Goal: Transaction & Acquisition: Purchase product/service

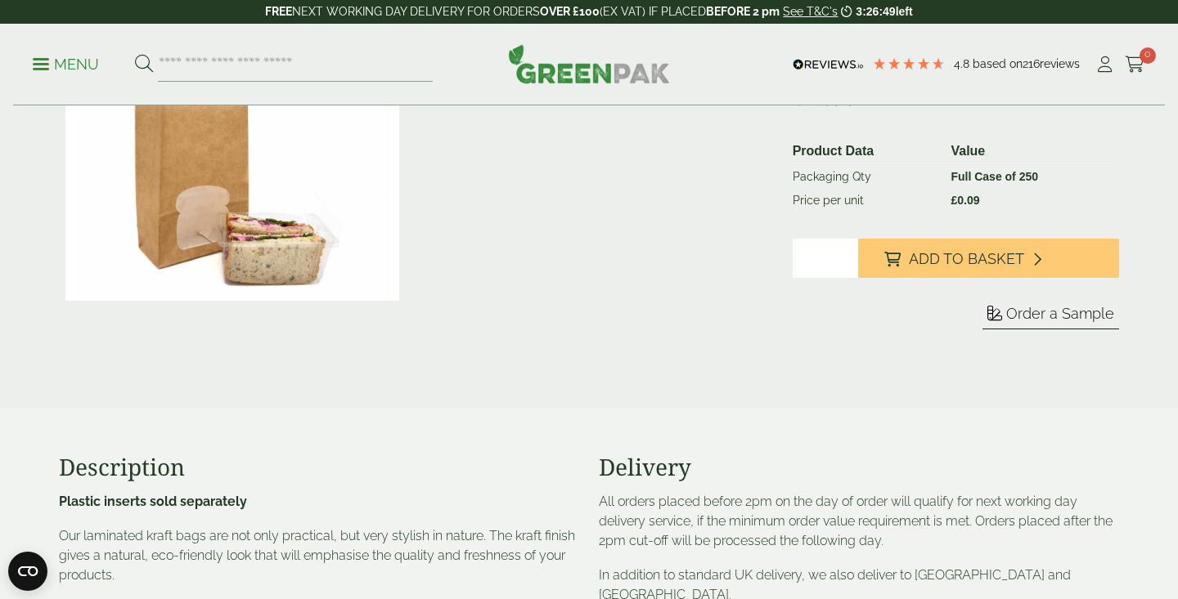
scroll to position [145, 0]
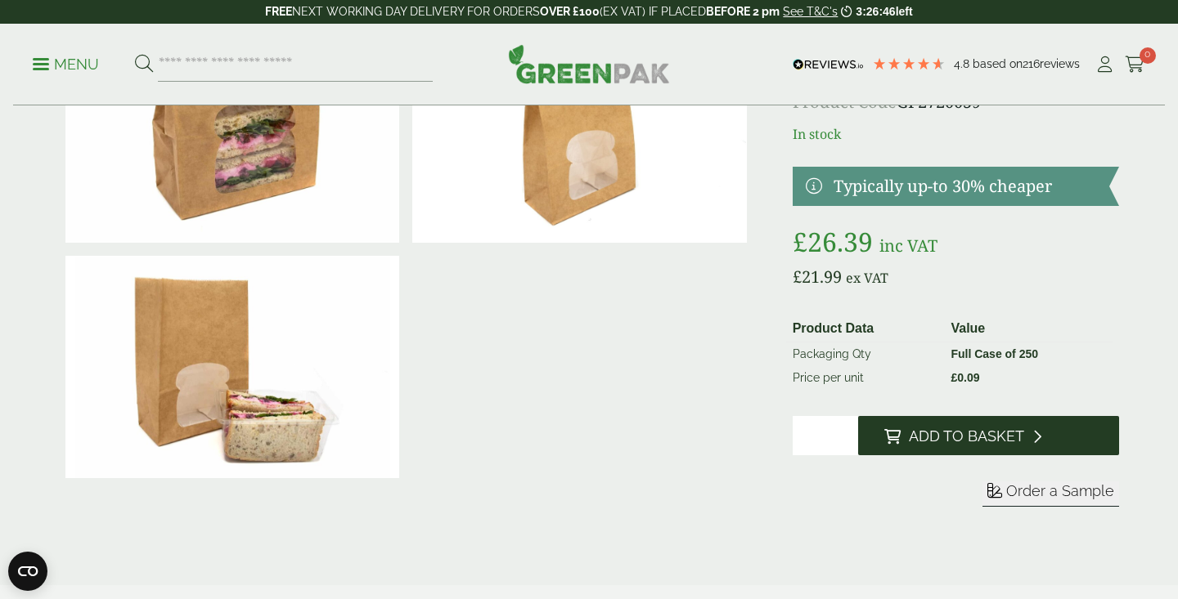
click at [936, 431] on span "Add to Basket" at bounding box center [966, 437] width 115 height 18
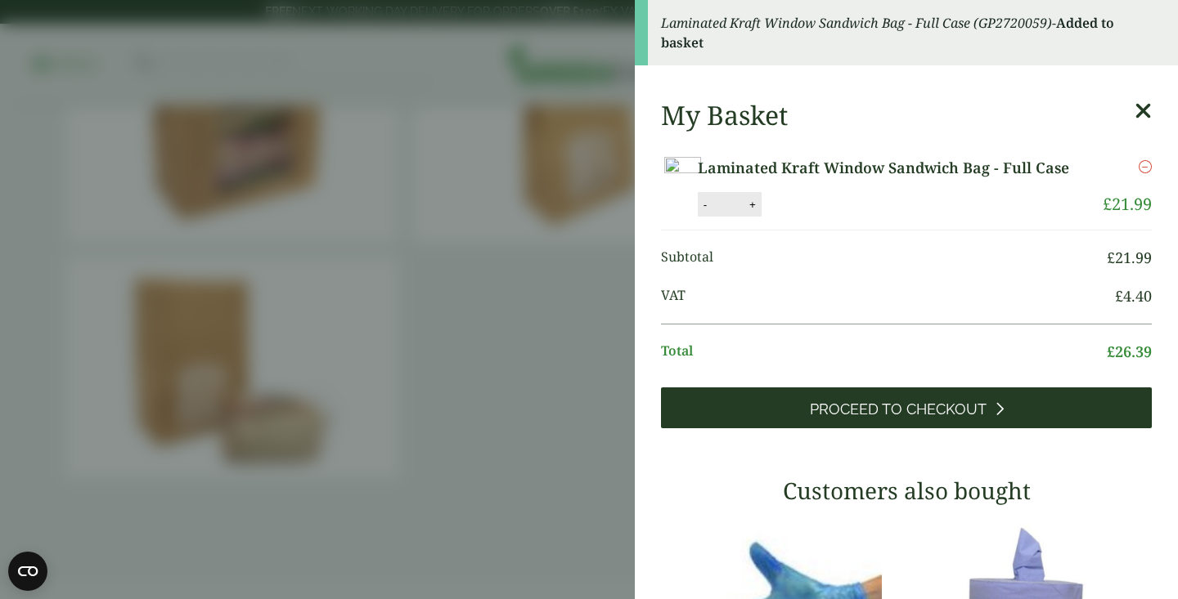
click at [1001, 416] on icon at bounding box center [998, 409] width 9 height 15
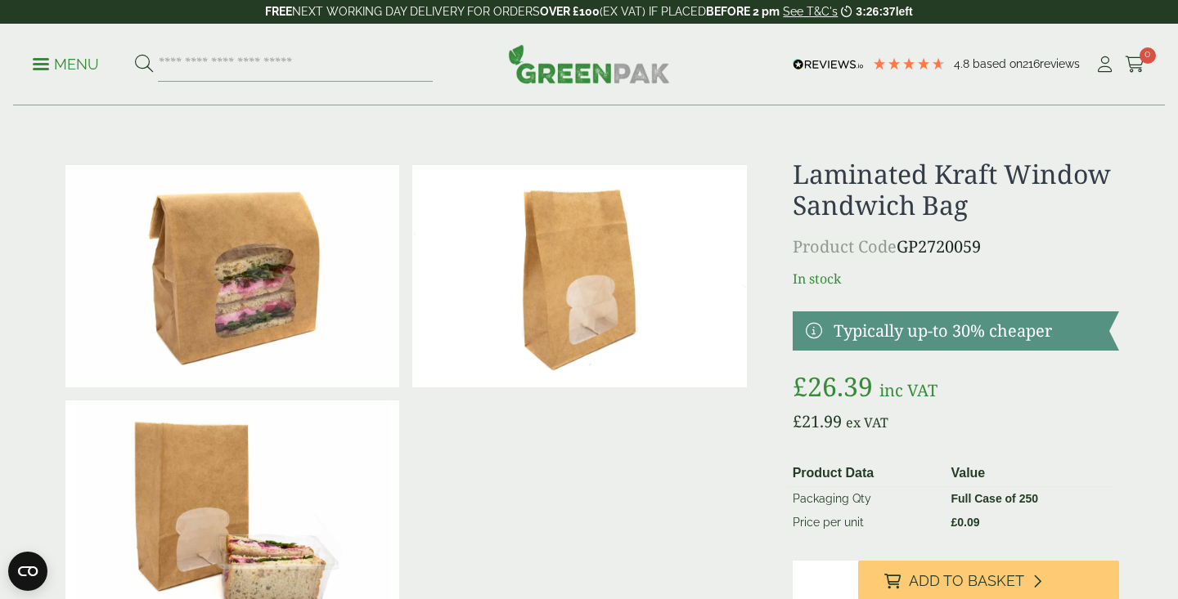
click at [70, 65] on p "Menu" at bounding box center [66, 65] width 66 height 20
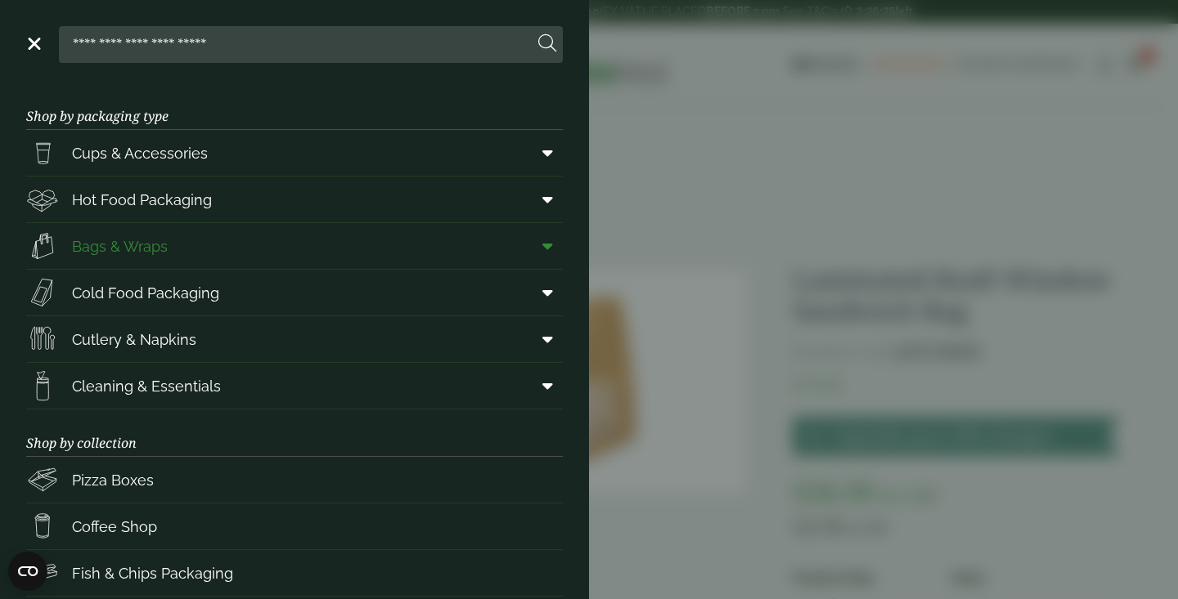
click at [213, 254] on link "Bags & Wraps" at bounding box center [294, 246] width 536 height 46
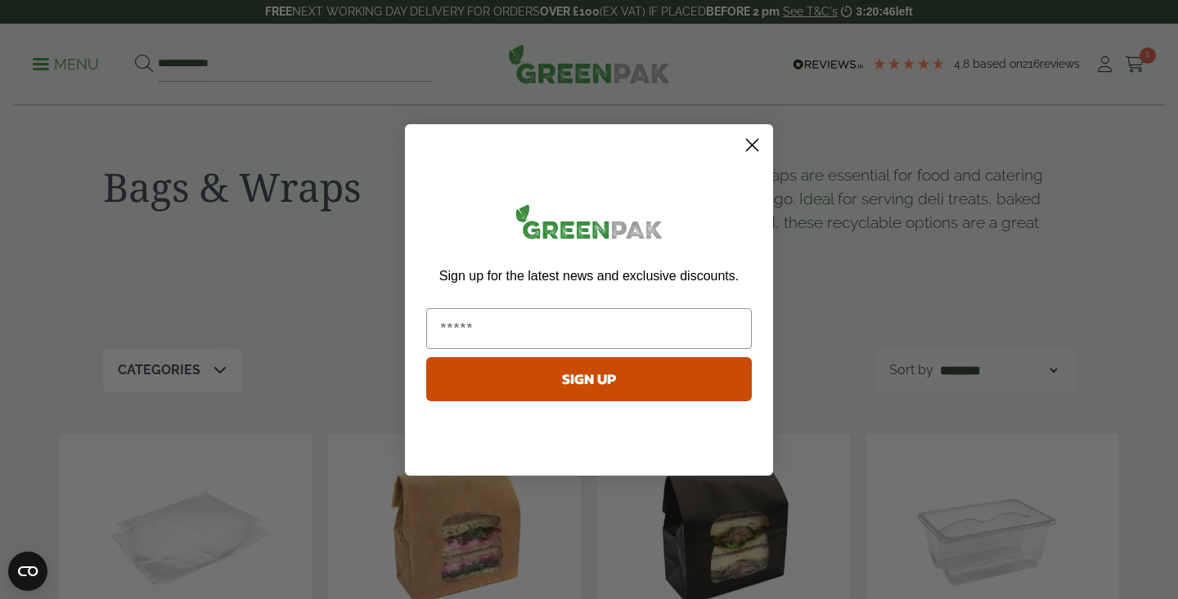
click at [752, 145] on icon "Close dialog" at bounding box center [752, 144] width 11 height 11
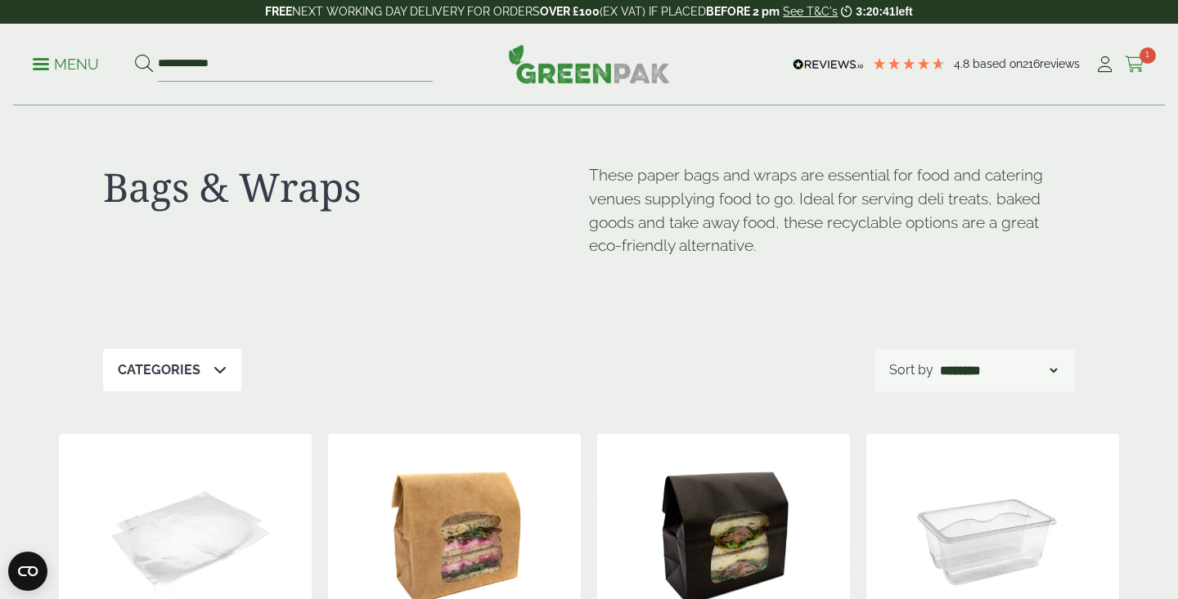
click at [1130, 74] on link "Cart 1" at bounding box center [1134, 64] width 20 height 25
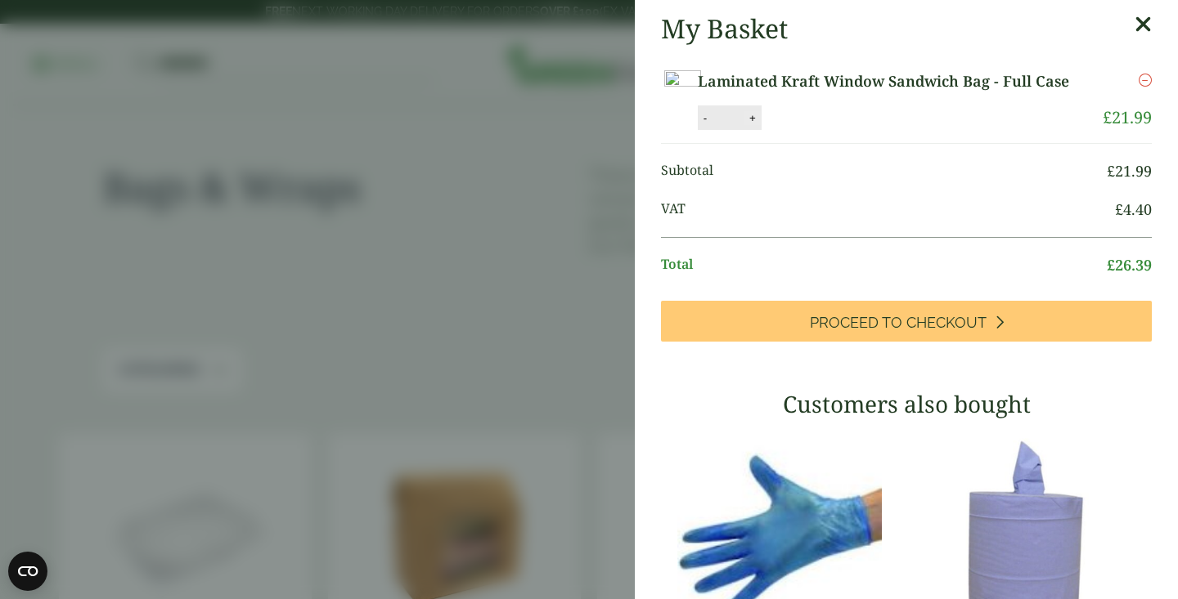
click at [761, 125] on button "+" at bounding box center [752, 118] width 16 height 14
type input "*"
click at [846, 131] on button "Update" at bounding box center [806, 118] width 82 height 25
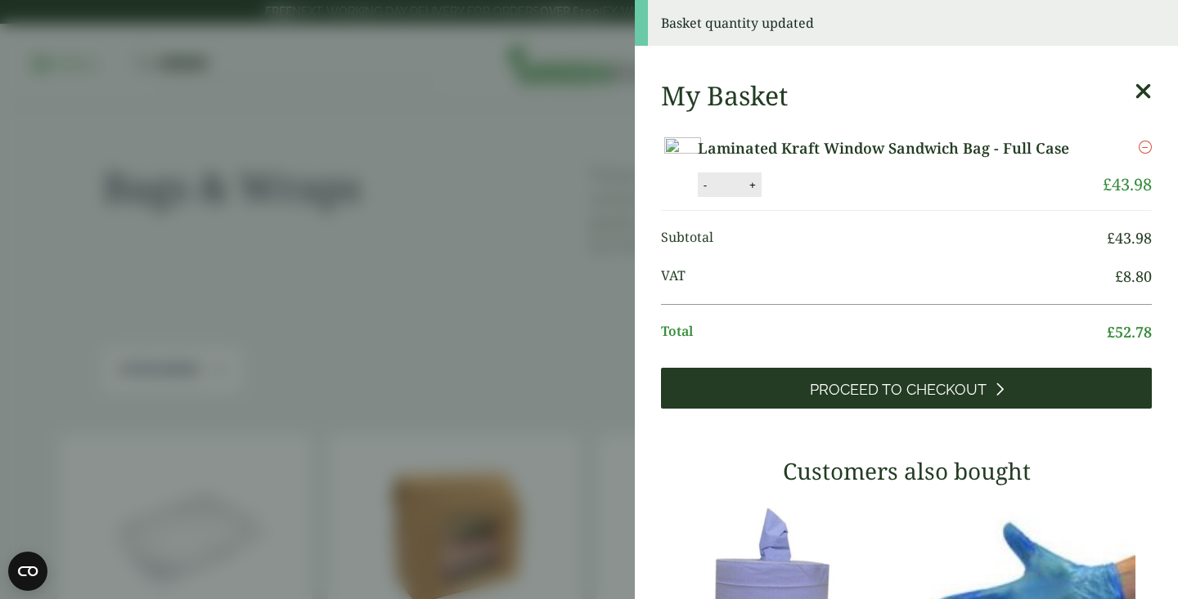
click at [983, 399] on span "Proceed to Checkout" at bounding box center [898, 390] width 177 height 18
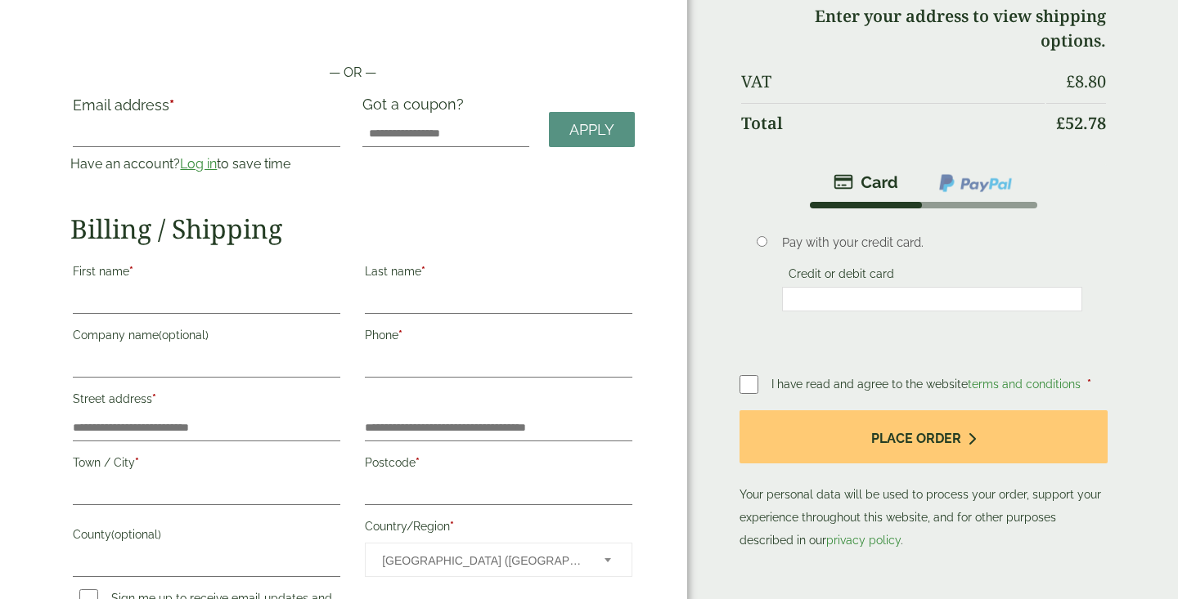
scroll to position [123, 0]
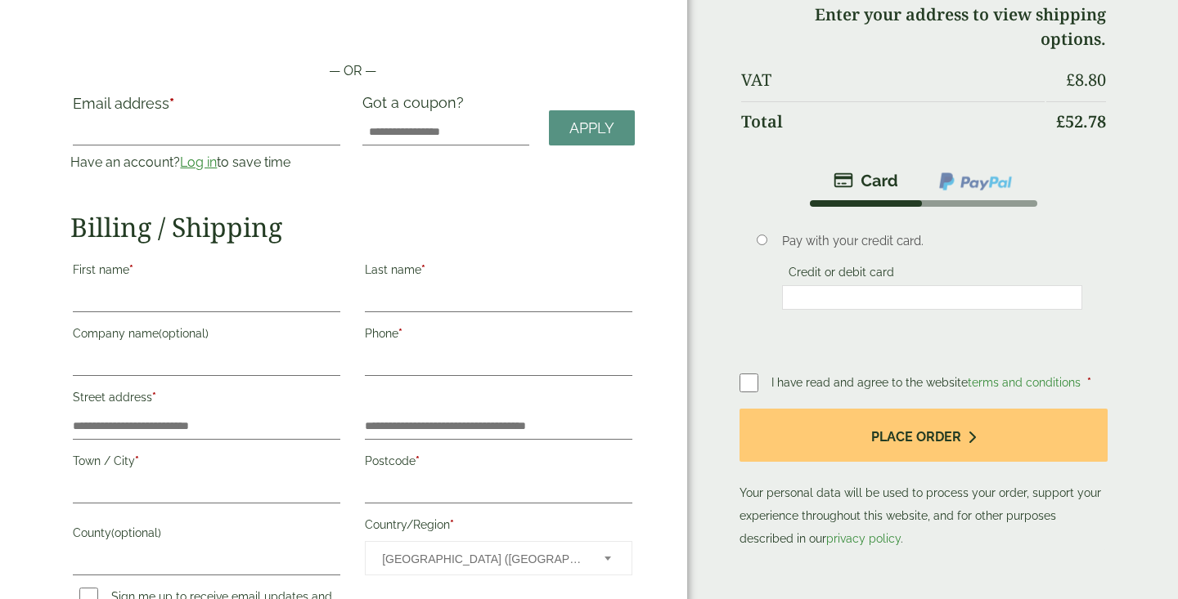
click at [247, 280] on label "First name *" at bounding box center [206, 272] width 267 height 28
click at [247, 286] on input "First name *" at bounding box center [206, 299] width 267 height 26
click at [240, 305] on input "First name *" at bounding box center [206, 299] width 267 height 26
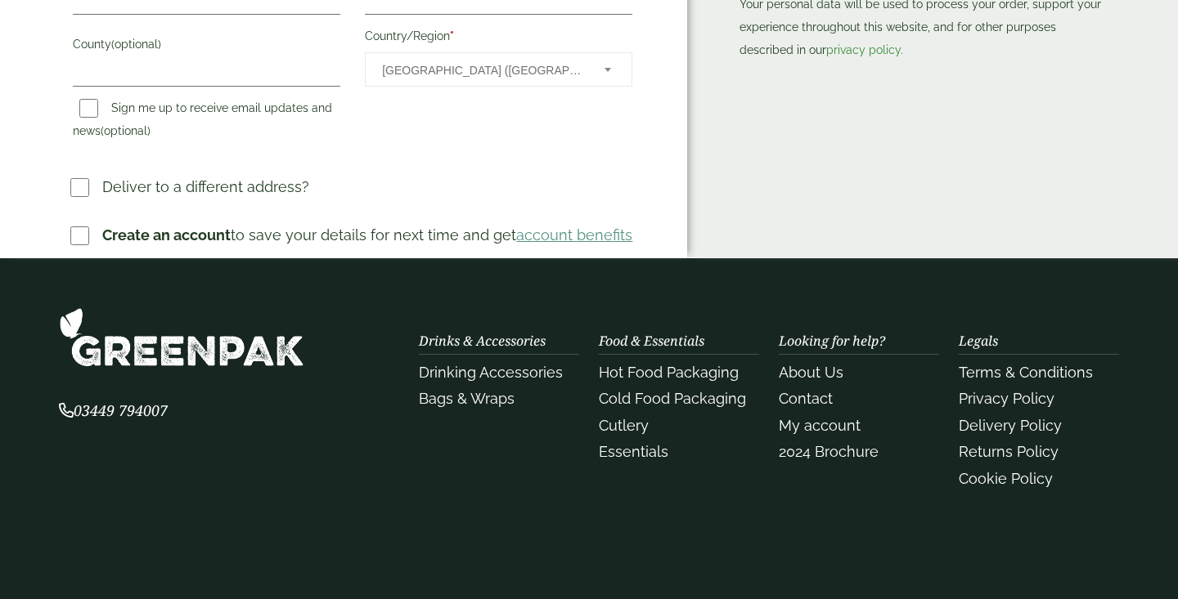
scroll to position [709, 0]
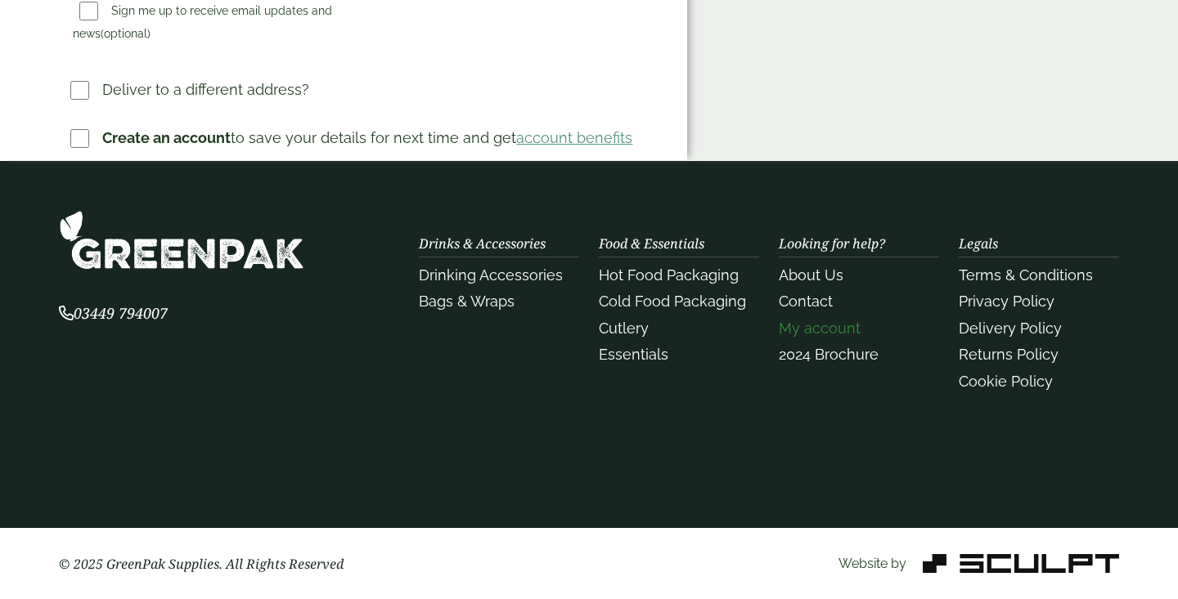
click at [809, 332] on link "My account" at bounding box center [820, 328] width 82 height 17
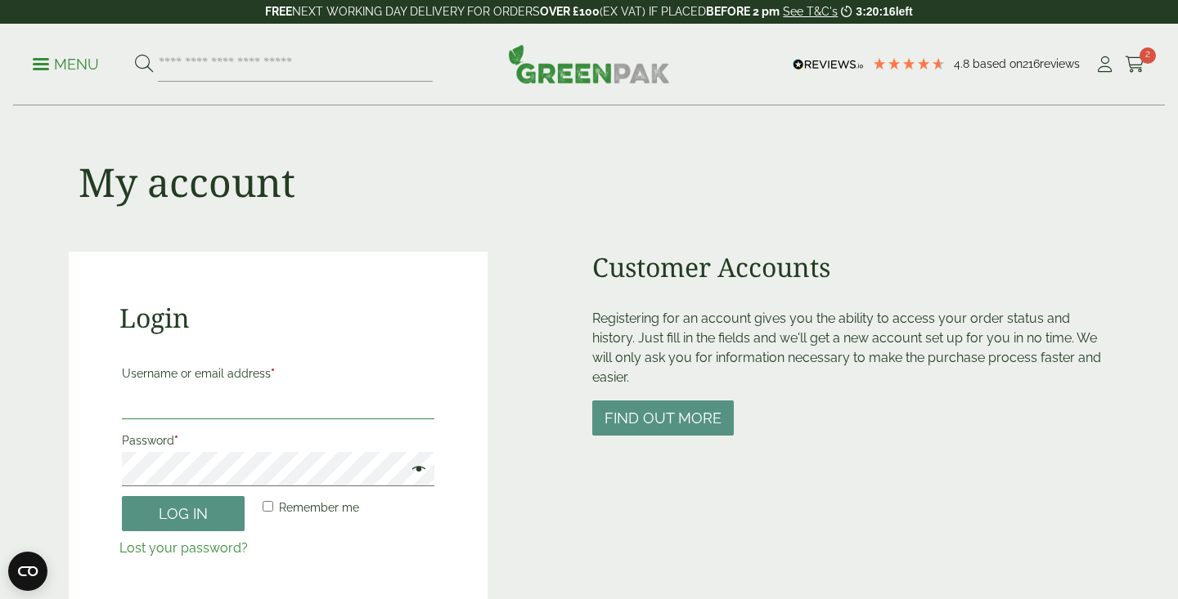
click at [314, 406] on input "Username or email address *" at bounding box center [278, 402] width 312 height 34
type input "**********"
click at [122, 496] on button "Log in" at bounding box center [183, 513] width 123 height 35
click at [182, 510] on button "Log in" at bounding box center [183, 513] width 123 height 35
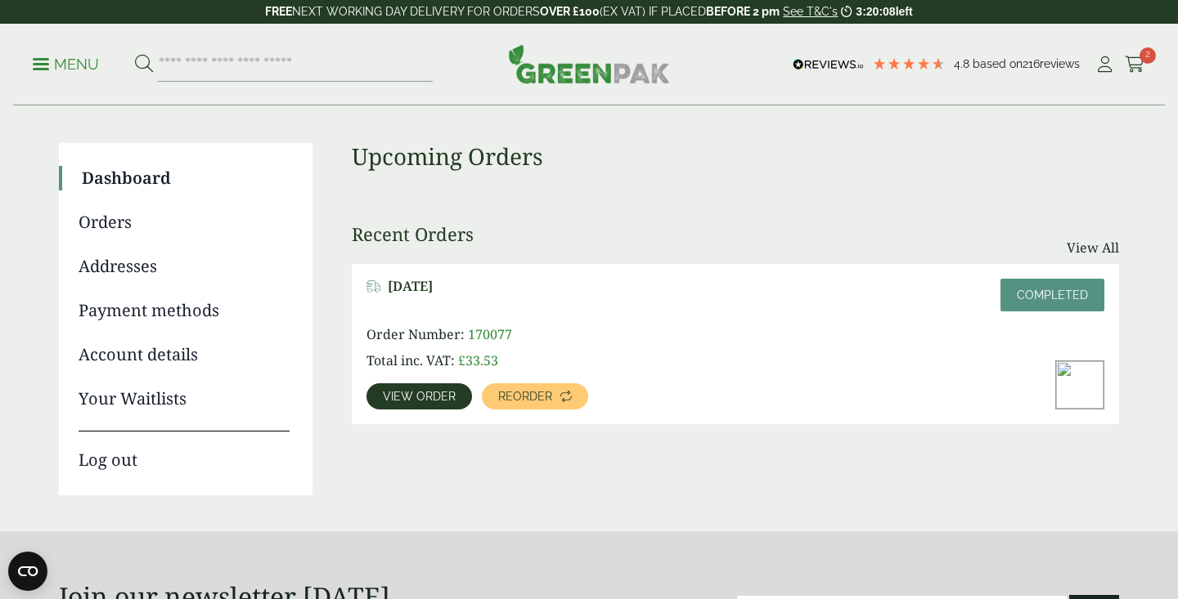
scroll to position [114, 0]
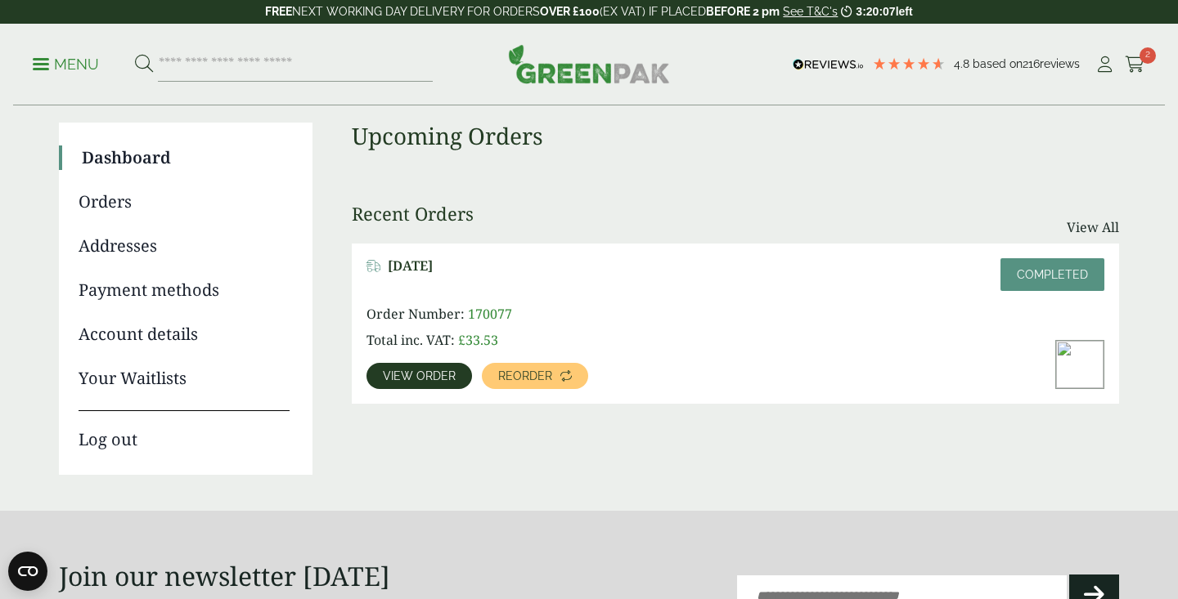
click at [690, 456] on div "Dashboard Orders Addresses Payment methods Account details Your Waitlists Log o…" at bounding box center [589, 303] width 1060 height 361
click at [443, 375] on span "View order" at bounding box center [419, 375] width 73 height 11
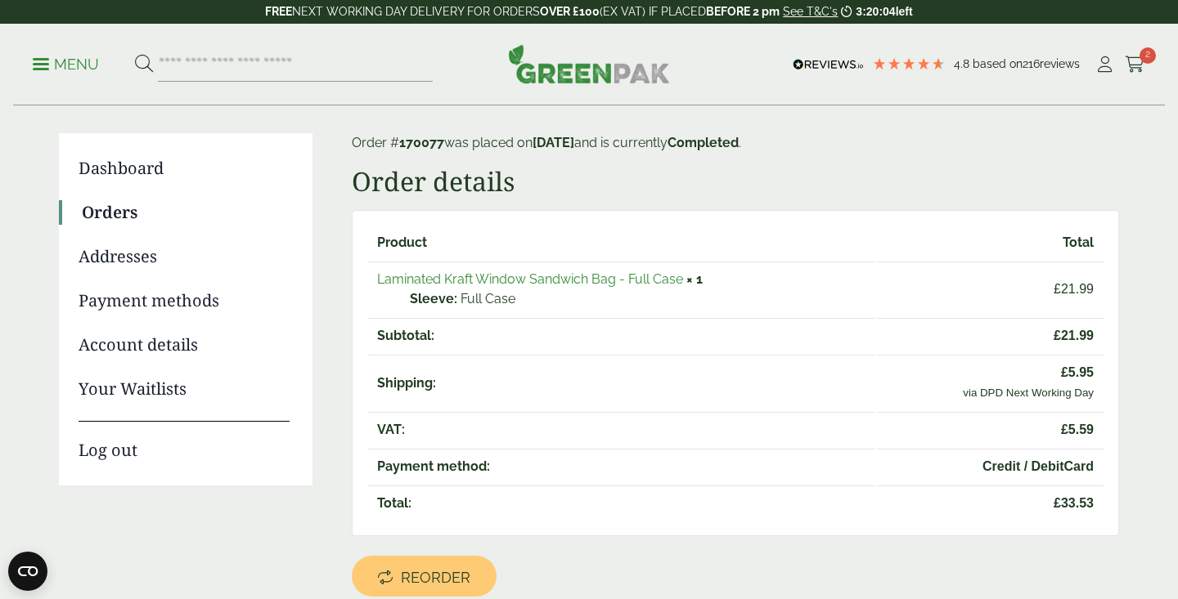
scroll to position [141, 0]
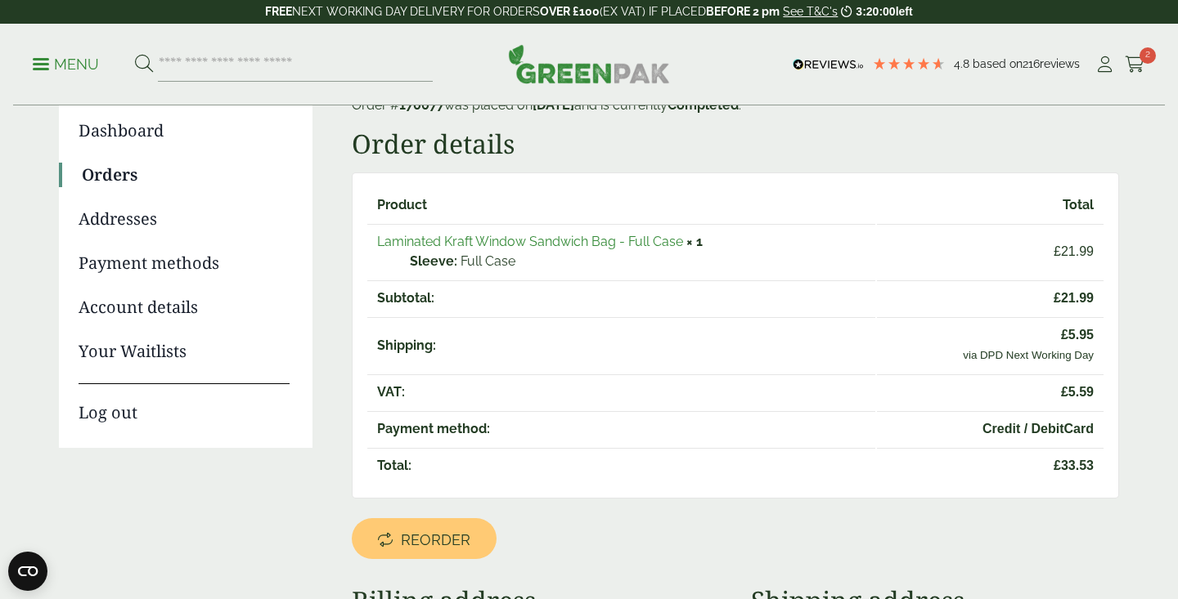
click at [644, 146] on h2 "Order details" at bounding box center [735, 143] width 767 height 31
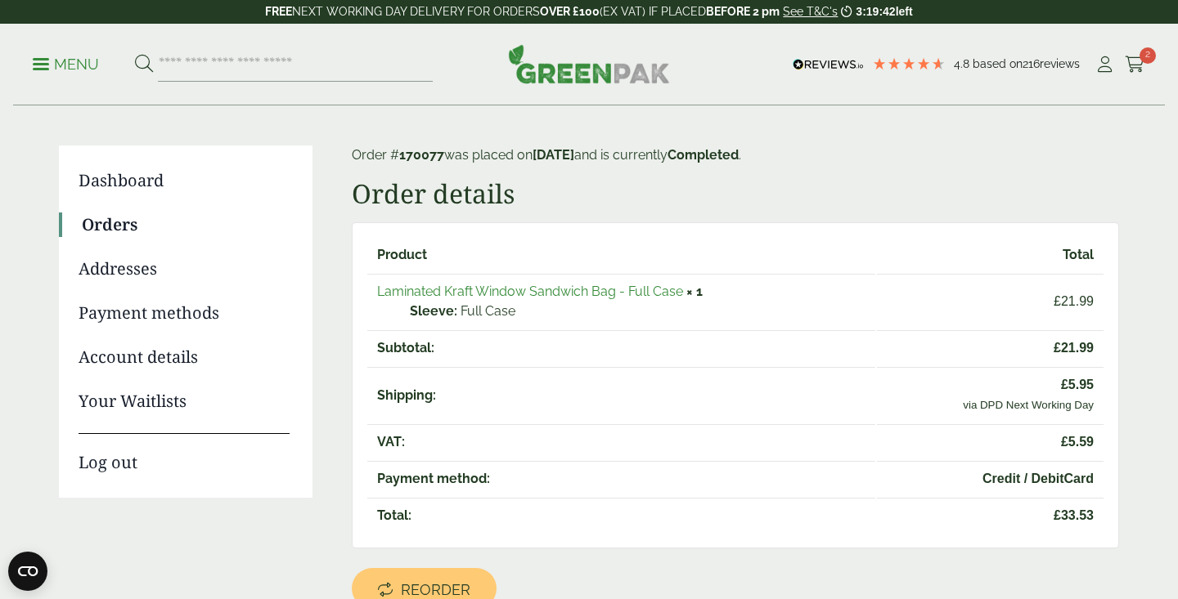
click at [555, 287] on link "Laminated Kraft Window Sandwich Bag - Full Case" at bounding box center [530, 292] width 306 height 16
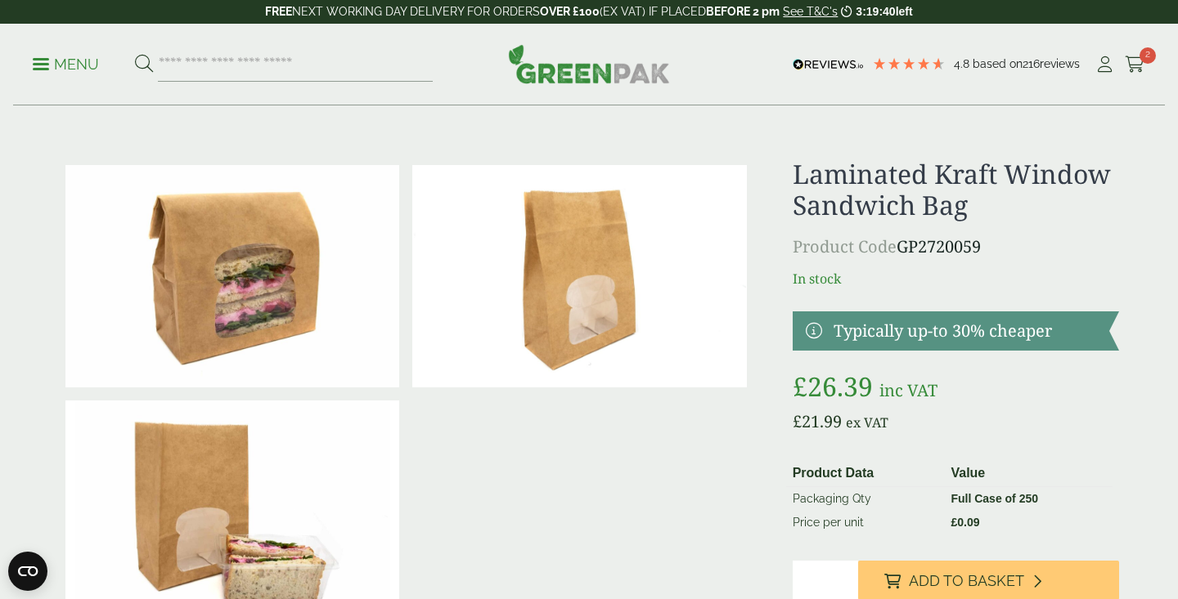
scroll to position [105, 0]
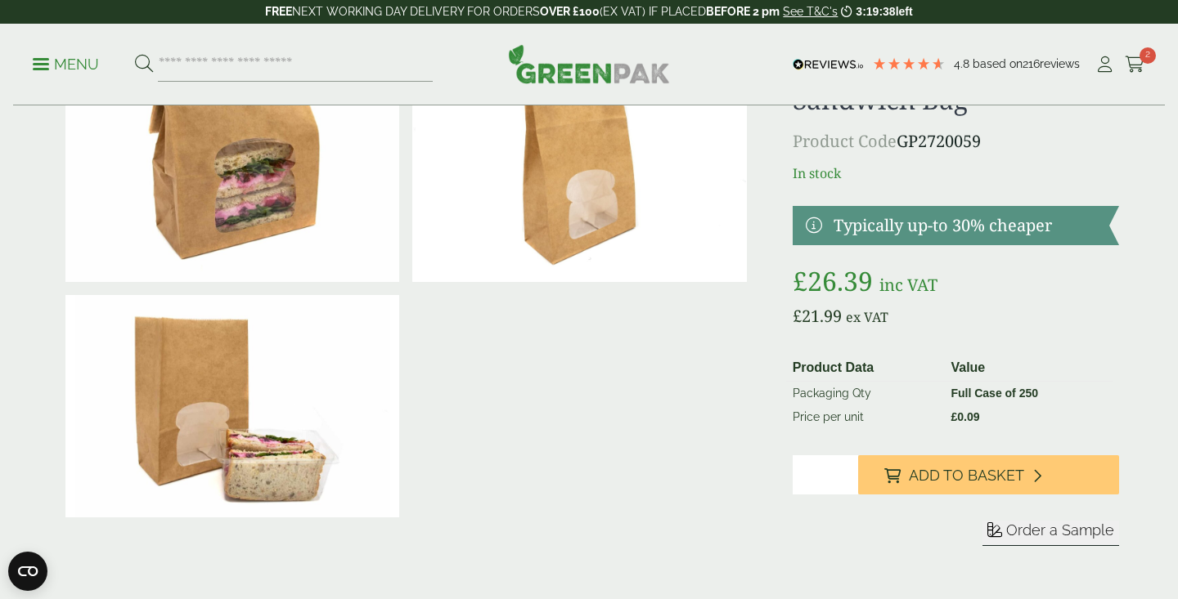
click at [832, 464] on input "*" at bounding box center [824, 475] width 65 height 39
click at [846, 475] on input "*" at bounding box center [824, 475] width 65 height 39
type input "*"
click at [843, 469] on input "*" at bounding box center [824, 475] width 65 height 39
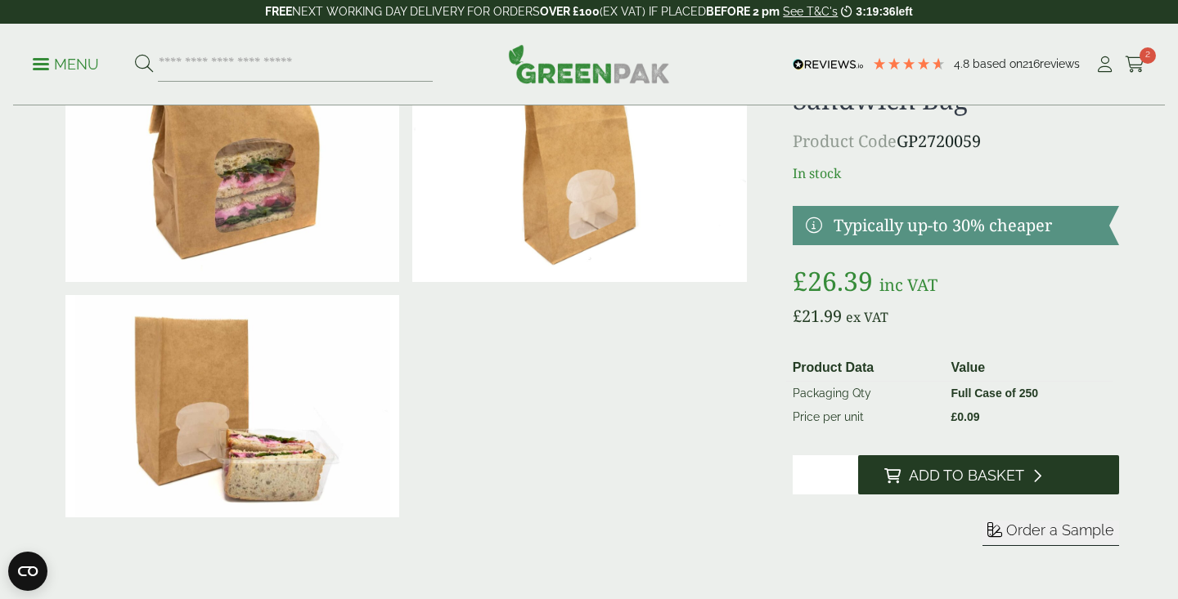
click at [921, 479] on span "Add to Basket" at bounding box center [966, 476] width 115 height 18
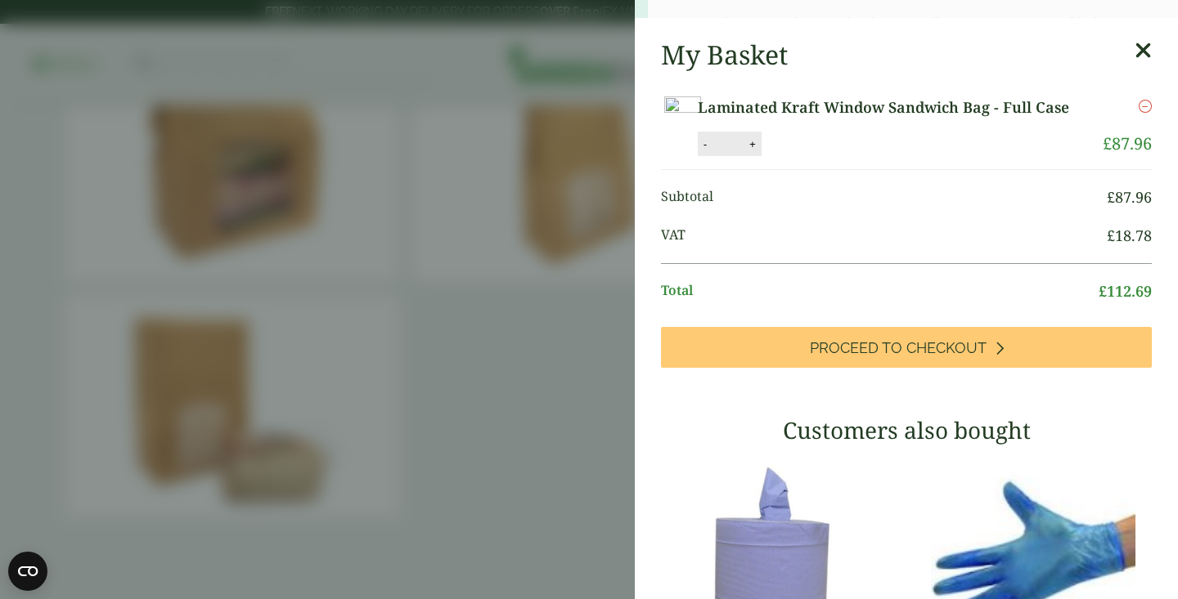
click at [815, 246] on ul "Subtotal £ 87.96 VAT £ 18.78 Total £ 112.69" at bounding box center [906, 248] width 491 height 157
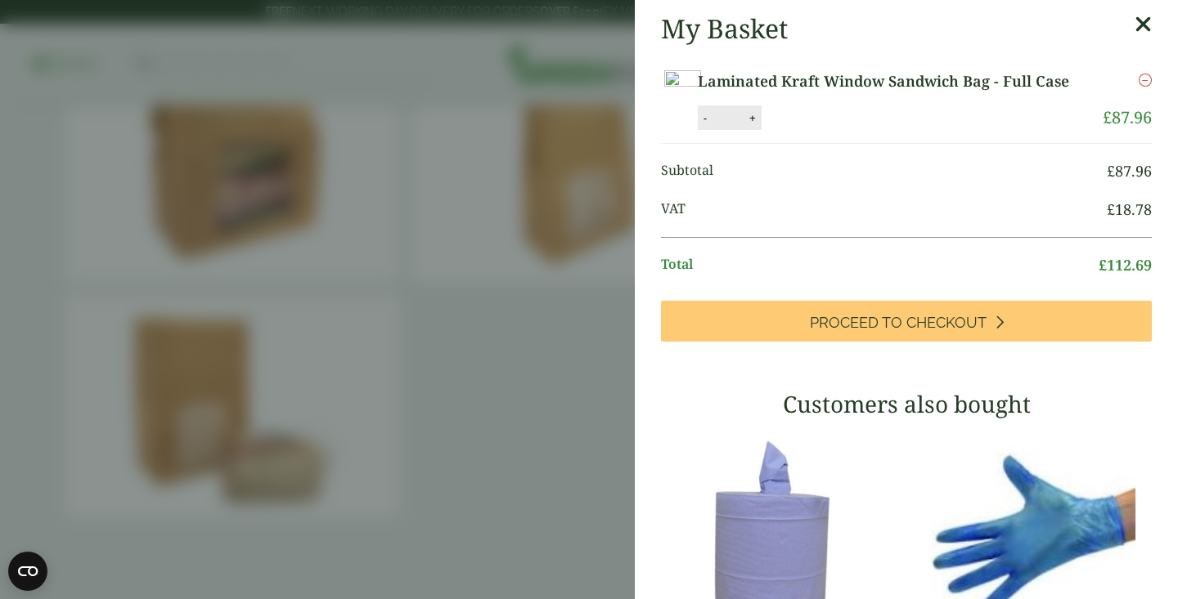
click at [711, 125] on button "-" at bounding box center [704, 118] width 13 height 14
type input "*"
click at [846, 131] on button "Update" at bounding box center [806, 118] width 82 height 25
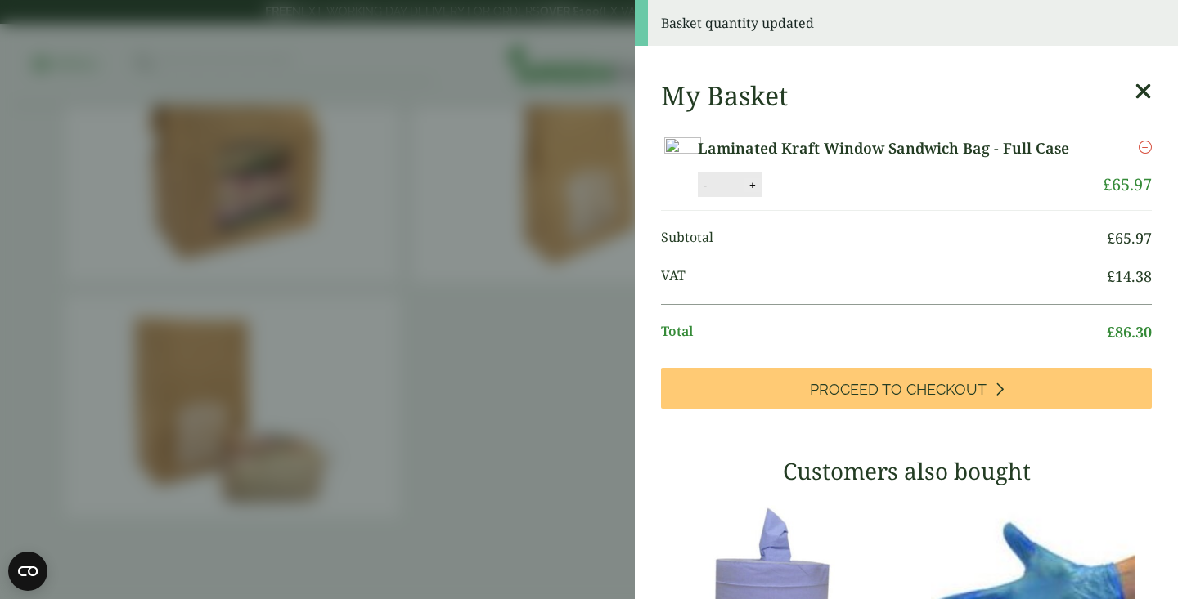
click at [761, 192] on button "+" at bounding box center [752, 185] width 16 height 14
type input "*"
click at [846, 198] on button "Update" at bounding box center [806, 185] width 82 height 25
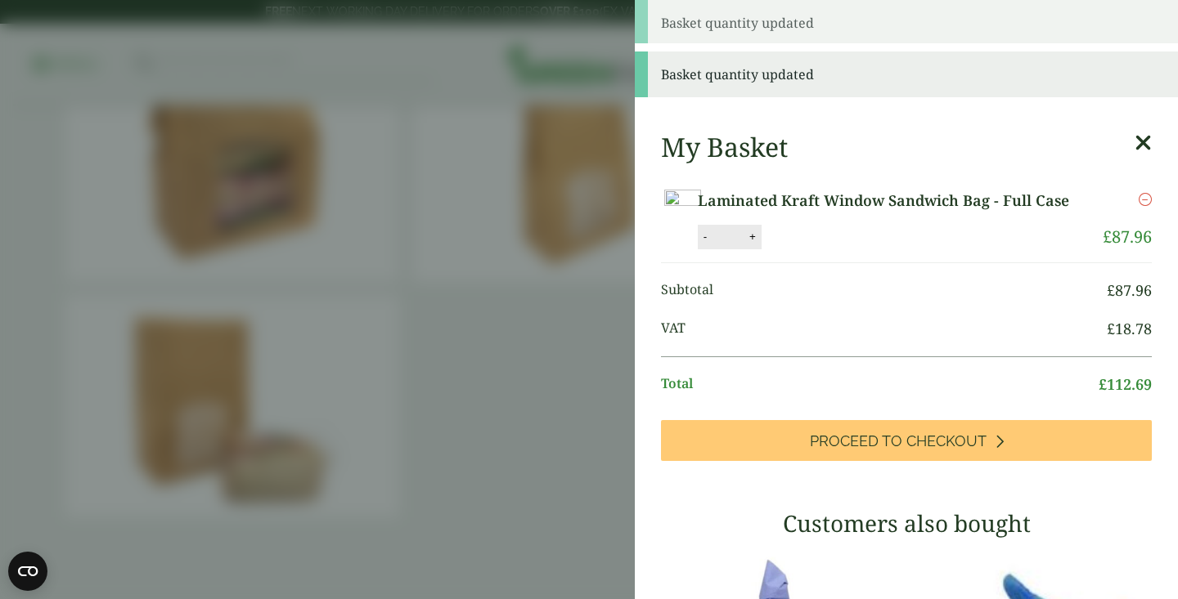
click at [922, 412] on li "Total £ 112.69" at bounding box center [906, 385] width 491 height 56
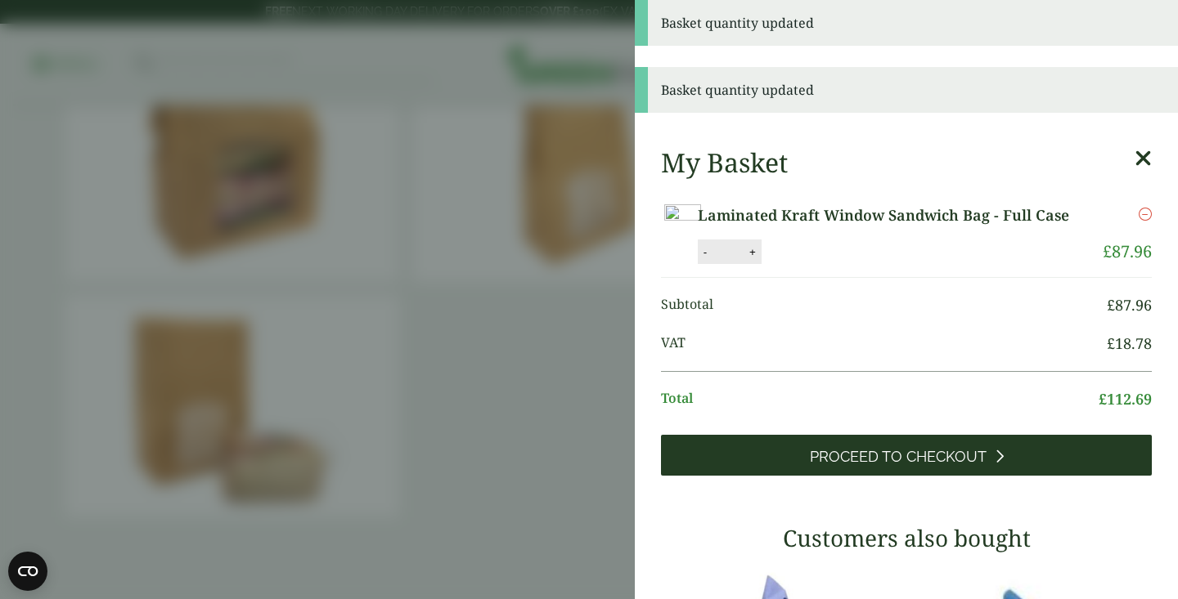
click at [931, 466] on span "Proceed to Checkout" at bounding box center [898, 457] width 177 height 18
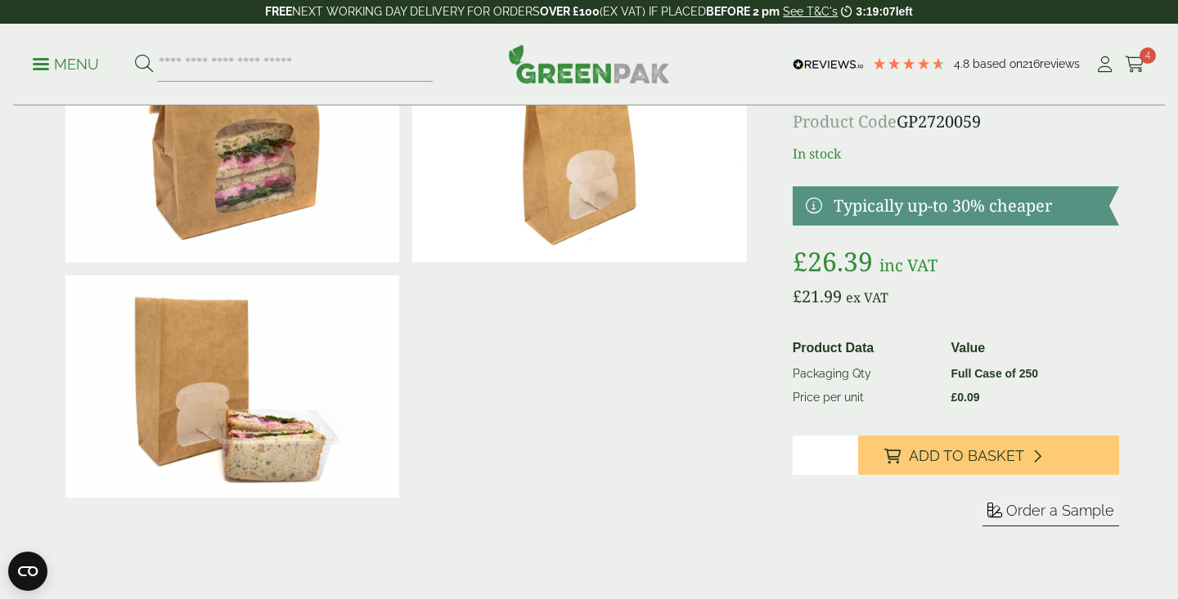
scroll to position [157, 0]
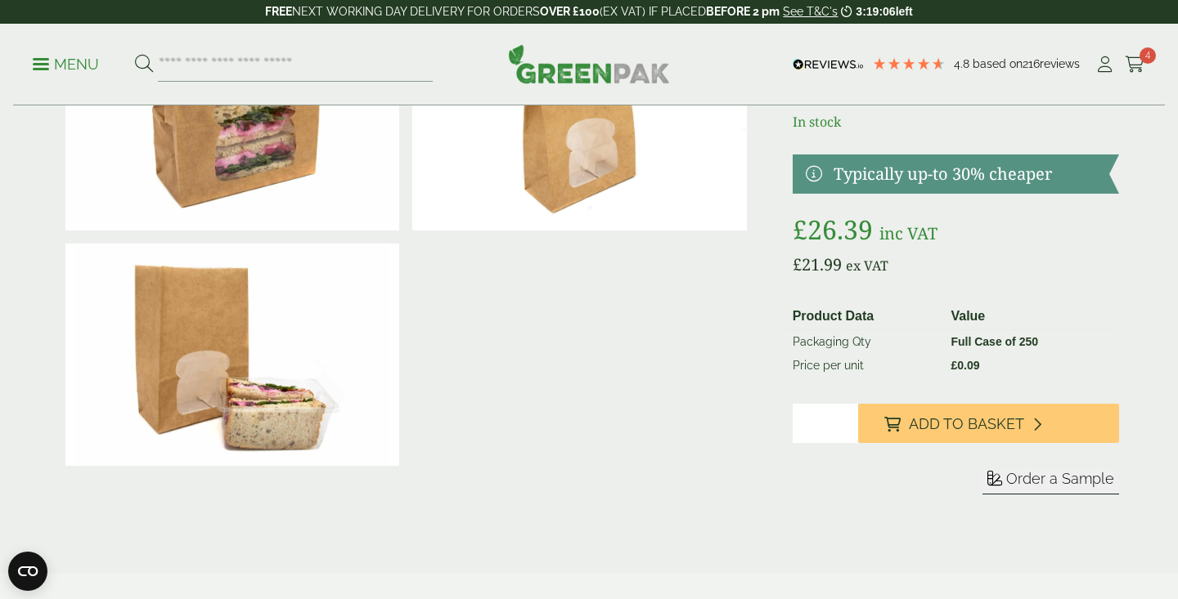
click at [829, 438] on input "*" at bounding box center [824, 423] width 65 height 39
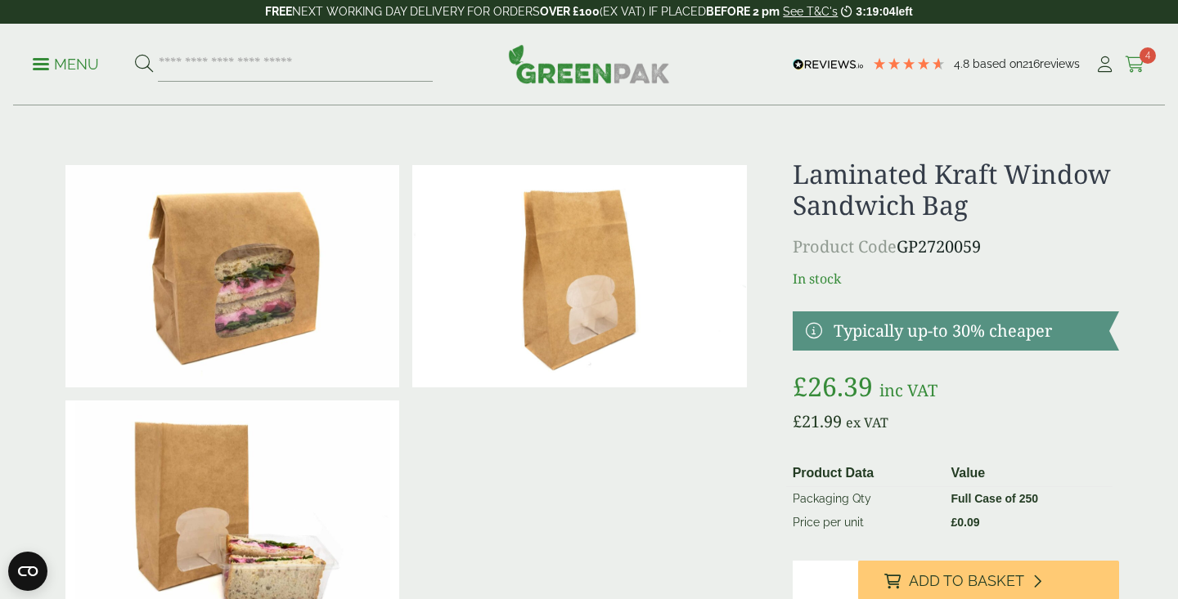
click at [1124, 62] on icon at bounding box center [1134, 64] width 20 height 16
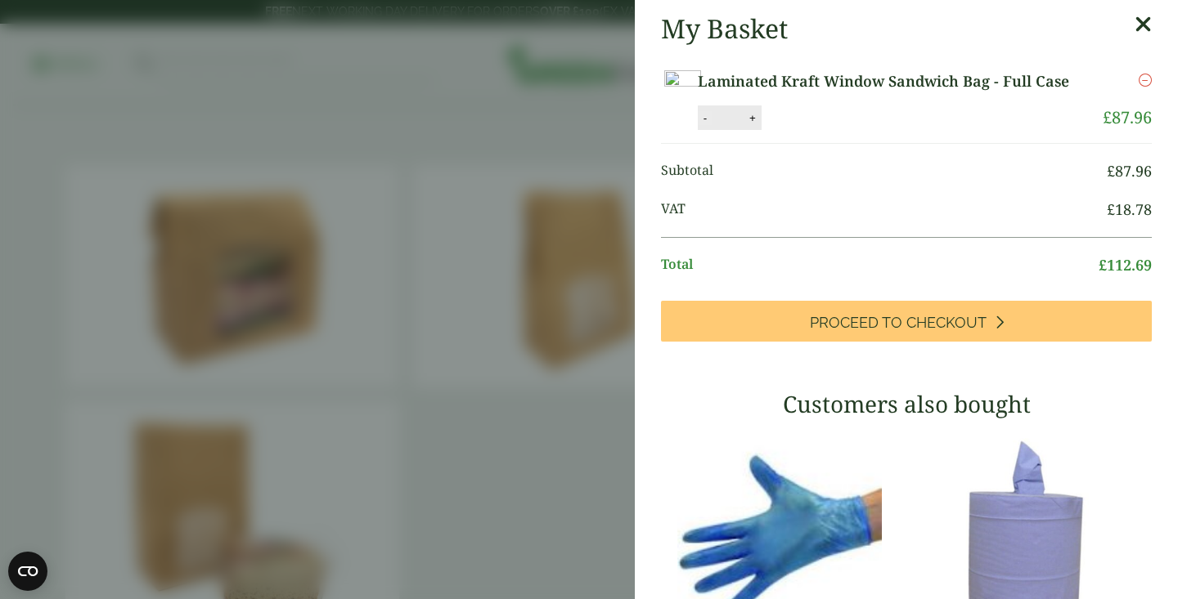
click at [711, 125] on button "-" at bounding box center [704, 118] width 13 height 14
type input "*"
click at [846, 131] on button "Update" at bounding box center [806, 118] width 82 height 25
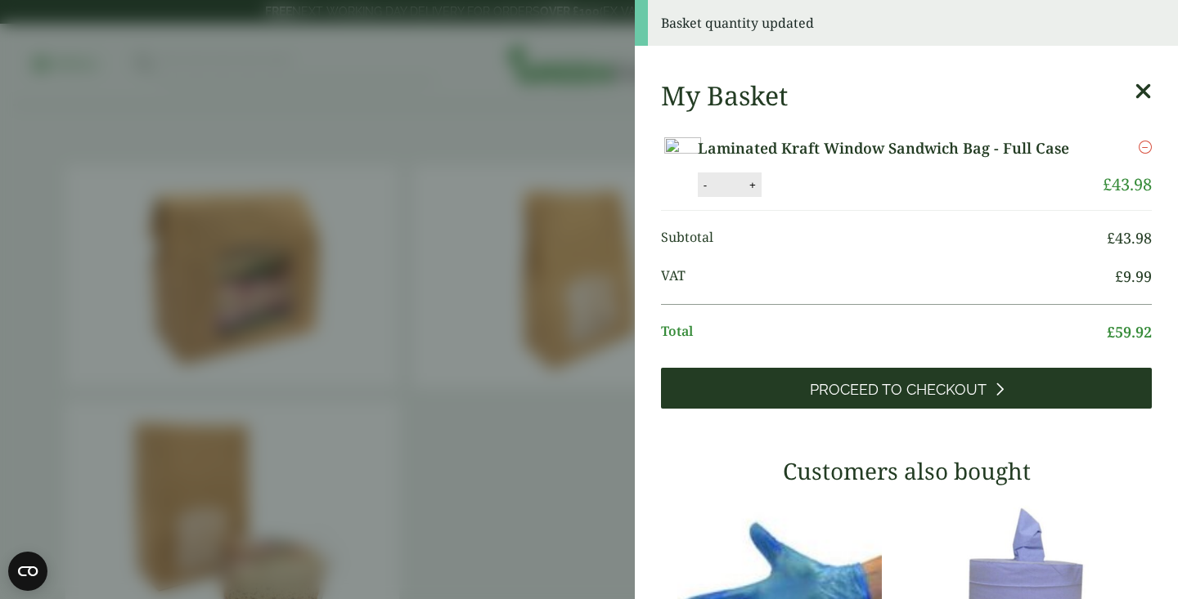
click at [1035, 409] on link "Proceed to Checkout" at bounding box center [906, 388] width 491 height 41
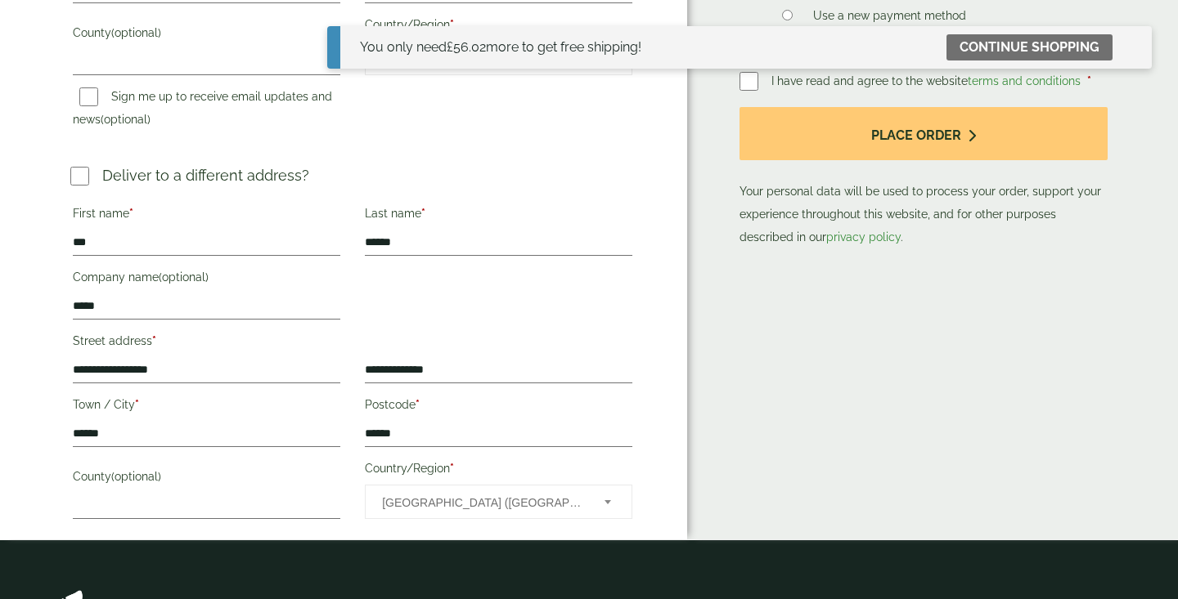
scroll to position [587, 0]
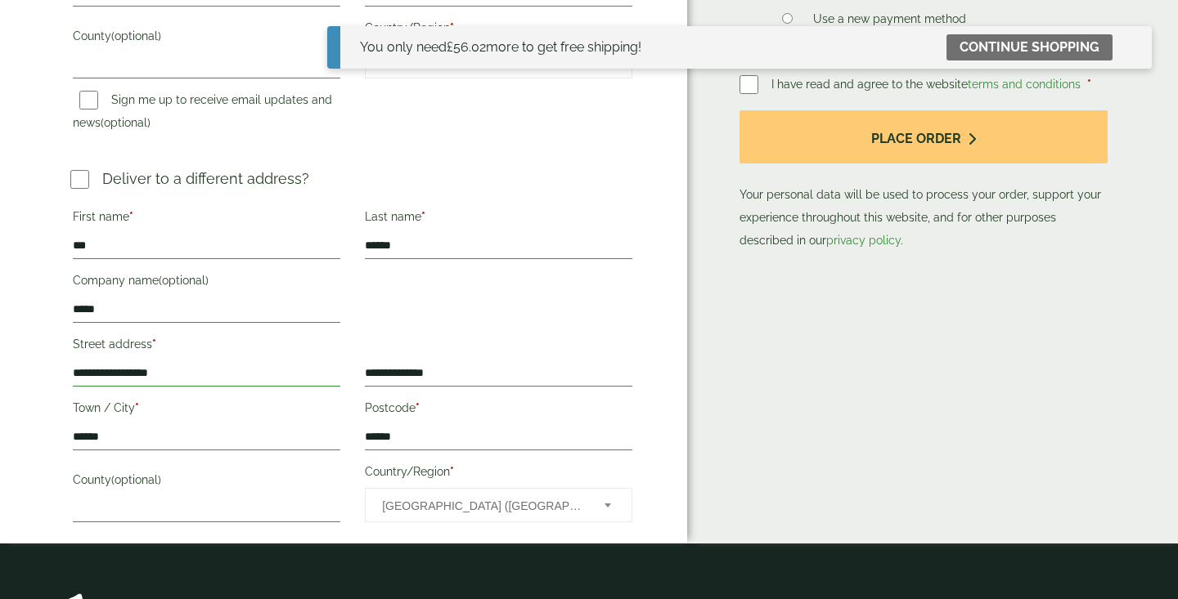
click at [186, 371] on input "**********" at bounding box center [206, 374] width 267 height 26
drag, startPoint x: 186, startPoint y: 371, endPoint x: 1, endPoint y: 358, distance: 186.1
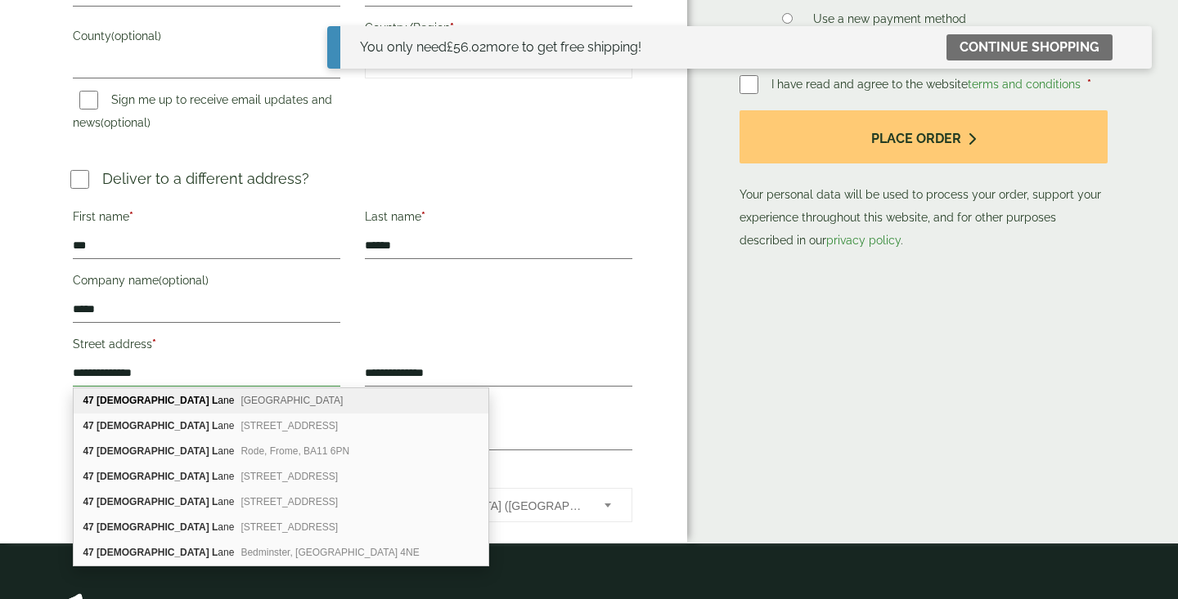
type input "**********"
click at [411, 388] on div "47 Church L ane Kitts Green, Birmingham, B33 9EG 47 Church L ane West Bromwich,…" at bounding box center [281, 477] width 416 height 179
click at [433, 373] on input "**********" at bounding box center [498, 374] width 267 height 26
click at [509, 361] on input "**********" at bounding box center [498, 374] width 267 height 26
click at [519, 424] on input "******" at bounding box center [498, 437] width 267 height 26
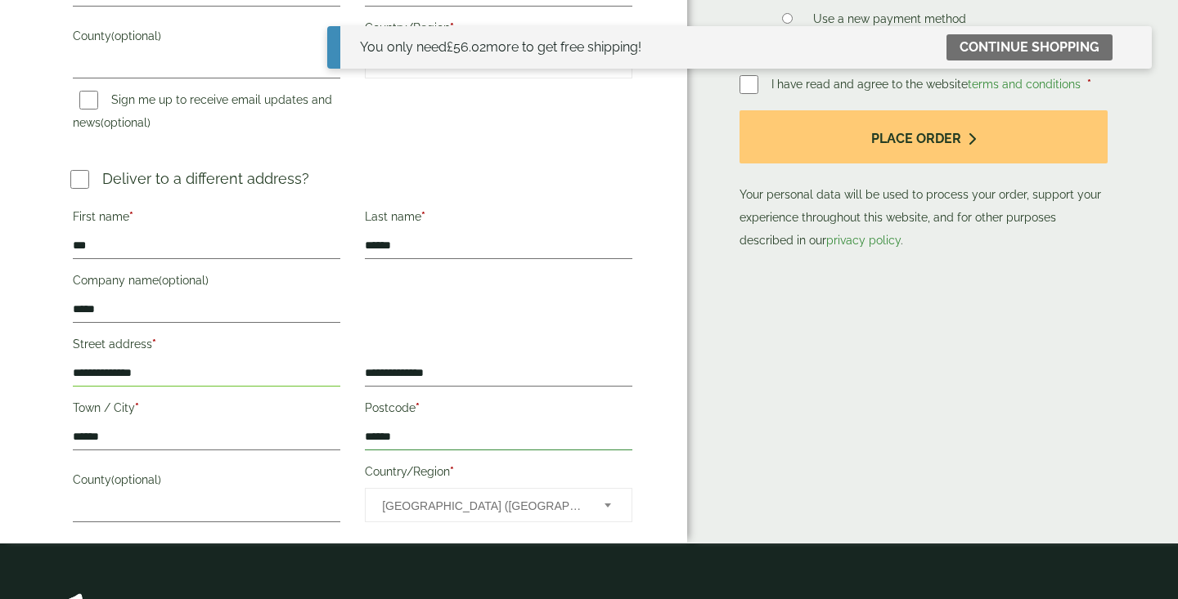
drag, startPoint x: 469, startPoint y: 438, endPoint x: 307, endPoint y: 420, distance: 162.1
click at [307, 420] on div "First name * *** Last name * ****** Company name (optional) ***** * (optional) *" at bounding box center [353, 366] width 584 height 327
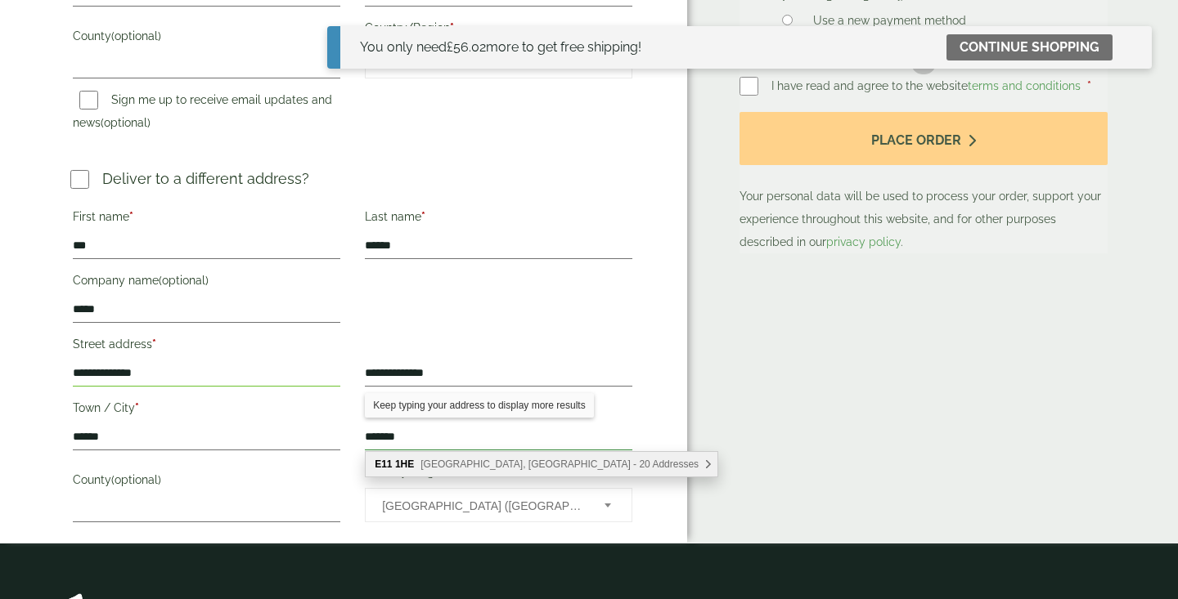
type input "*******"
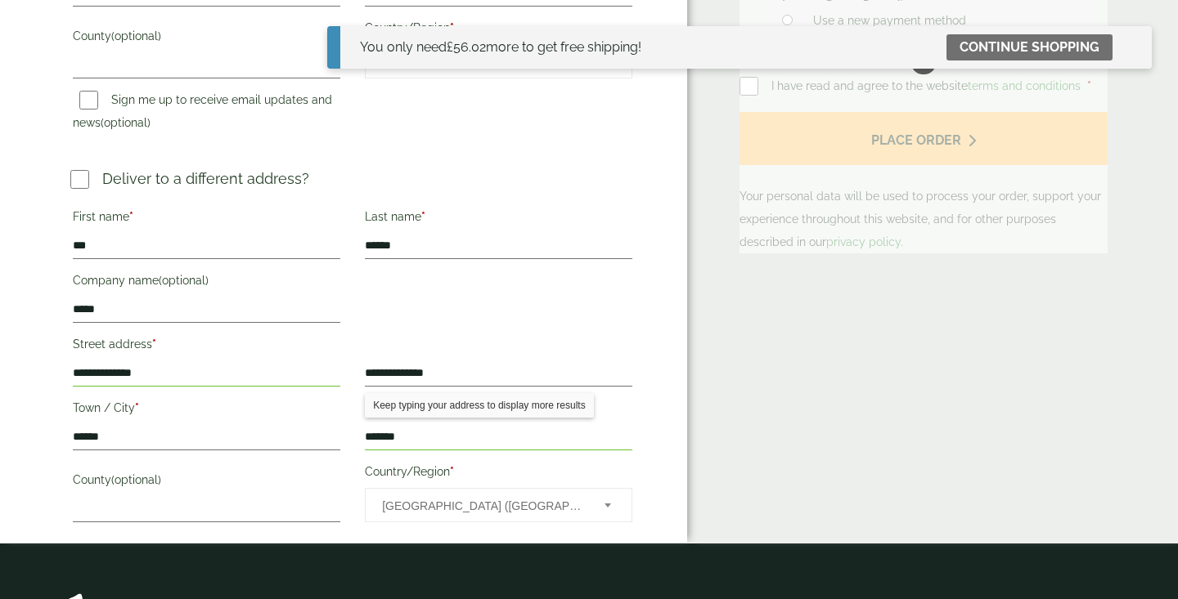
click at [425, 478] on label "Country/Region *" at bounding box center [498, 474] width 267 height 28
click at [365, 487] on select "**********" at bounding box center [364, 487] width 1 height 1
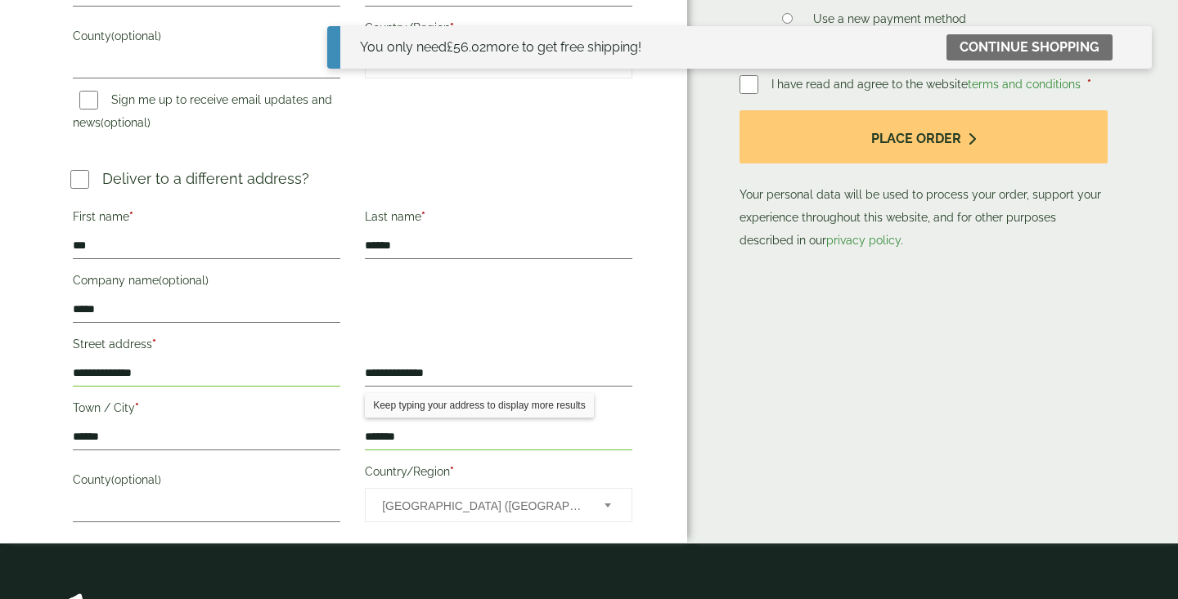
click at [426, 433] on input "*******" at bounding box center [498, 437] width 267 height 26
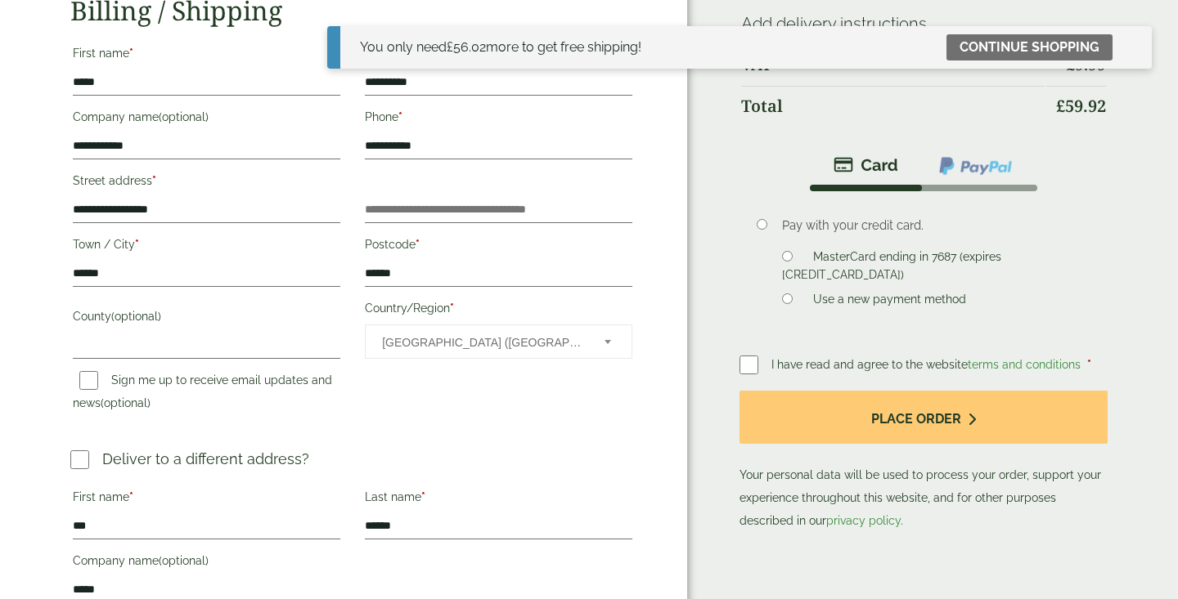
scroll to position [305, 0]
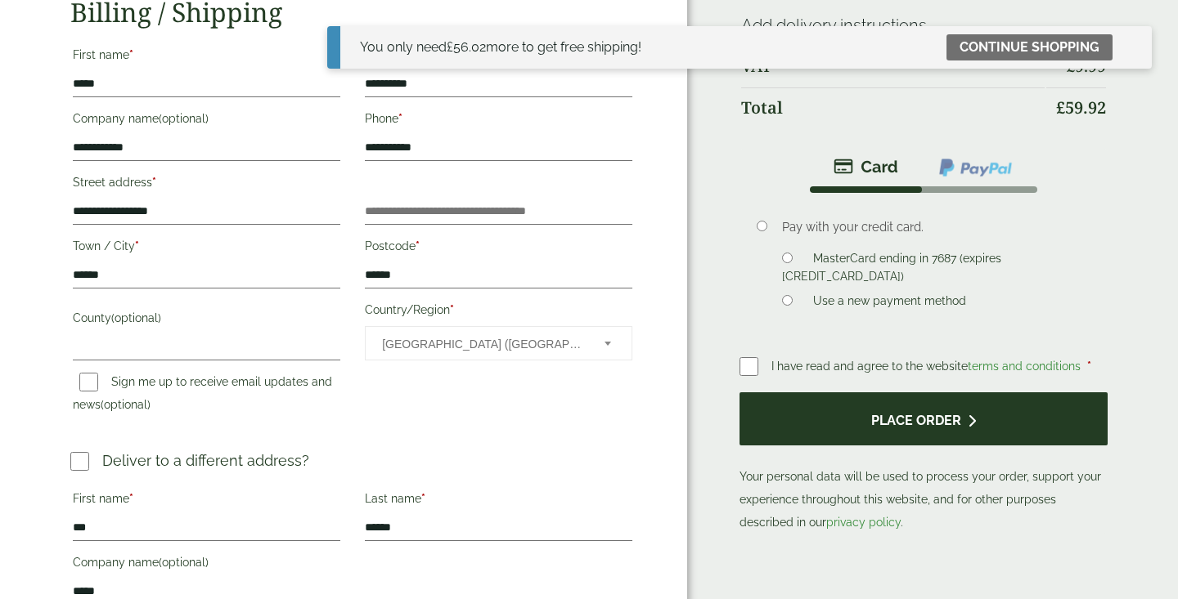
click at [878, 414] on button "Place order" at bounding box center [923, 419] width 368 height 53
